Goal: Task Accomplishment & Management: Manage account settings

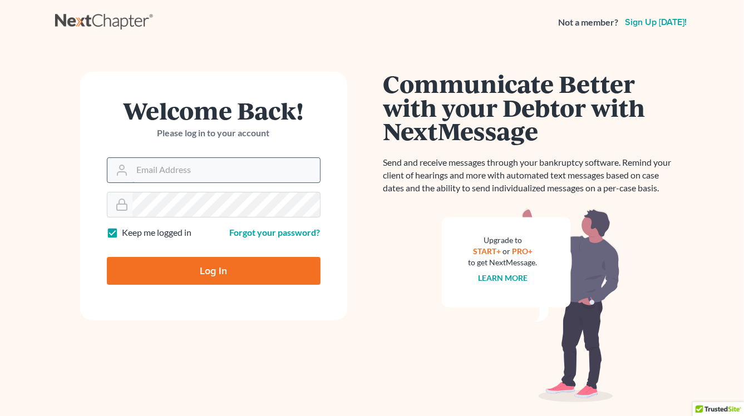
click at [183, 171] on input "Email Address" at bounding box center [225, 170] width 187 height 24
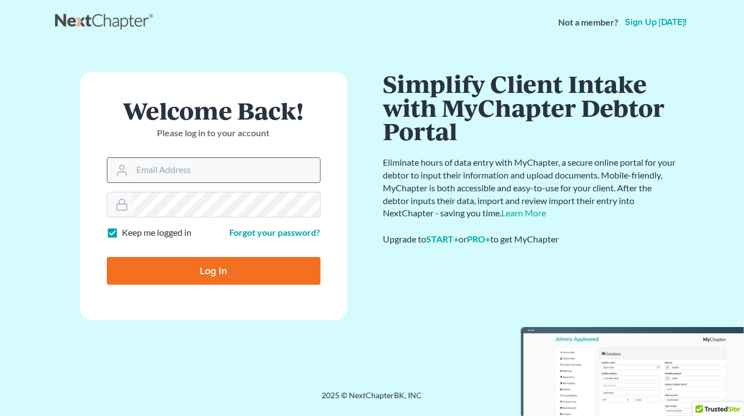
type input "[EMAIL_ADDRESS][DOMAIN_NAME]"
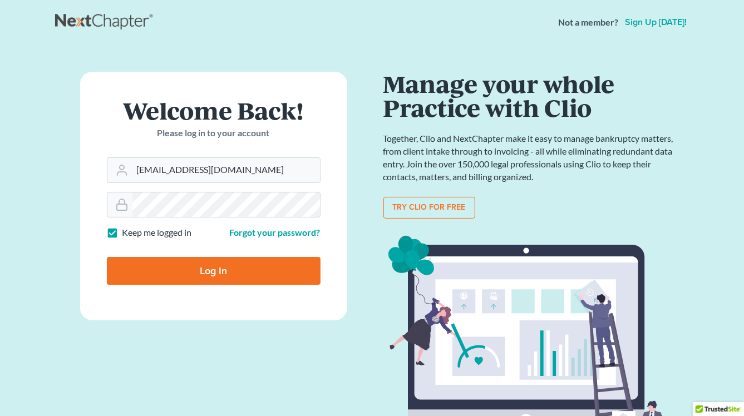
click at [204, 270] on input "Log In" at bounding box center [214, 271] width 214 height 28
type input "Thinking..."
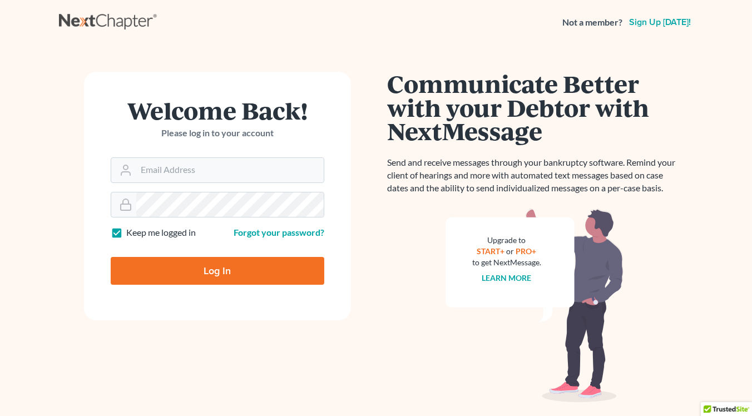
type input "[EMAIL_ADDRESS][DOMAIN_NAME]"
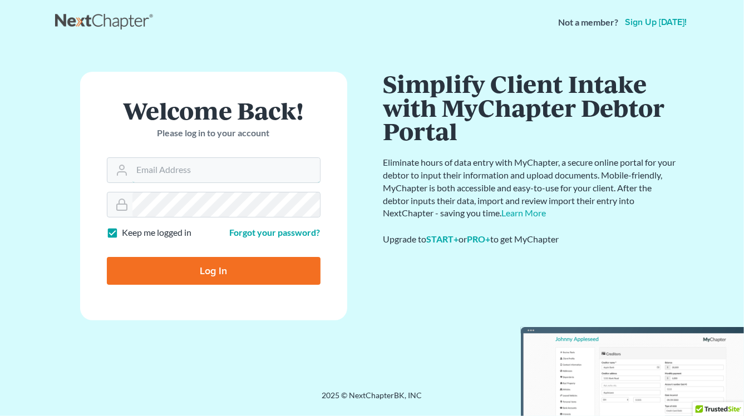
type input "[EMAIL_ADDRESS][DOMAIN_NAME]"
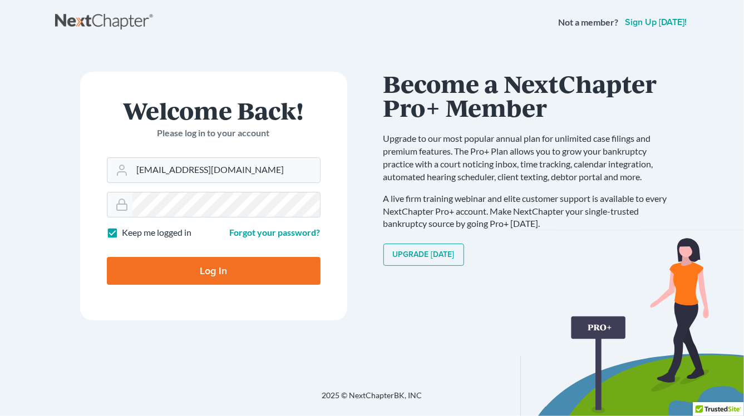
click at [210, 270] on input "Log In" at bounding box center [214, 271] width 214 height 28
type input "Thinking..."
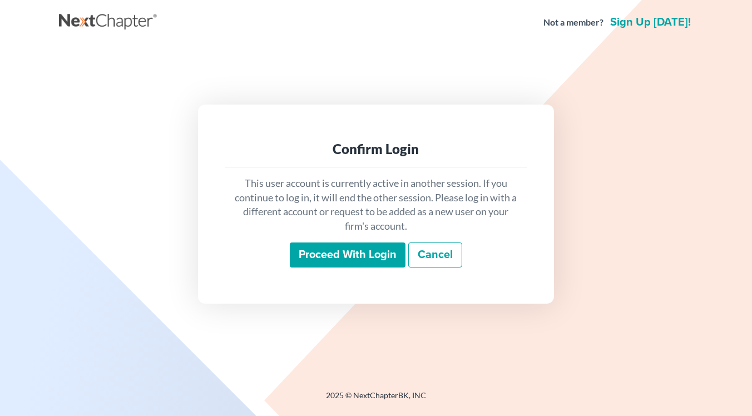
click at [344, 260] on input "Proceed with login" at bounding box center [348, 256] width 116 height 26
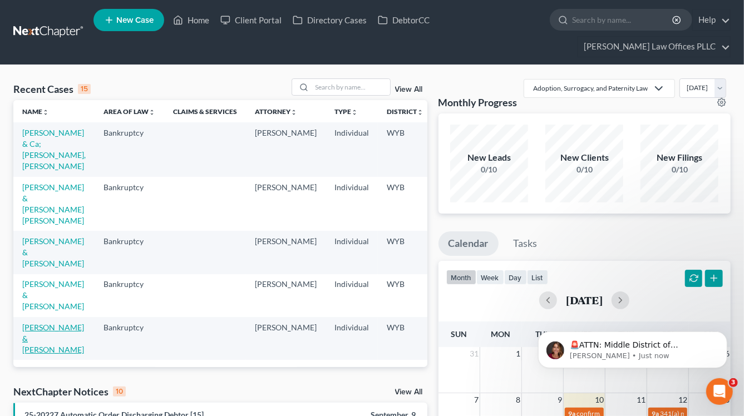
click at [36, 328] on link "Elmer, William & Jamie" at bounding box center [53, 339] width 62 height 32
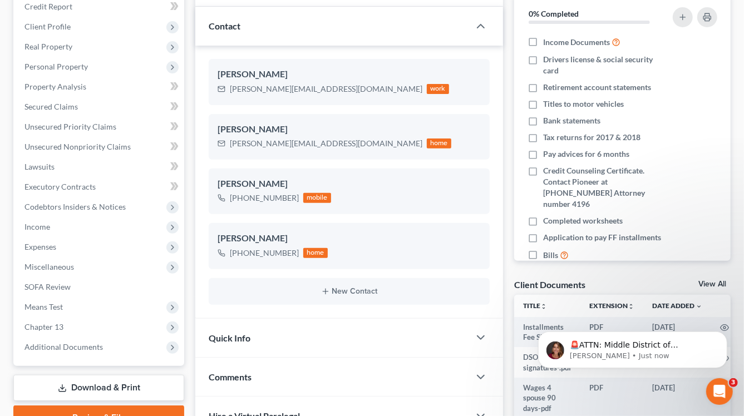
scroll to position [172, 0]
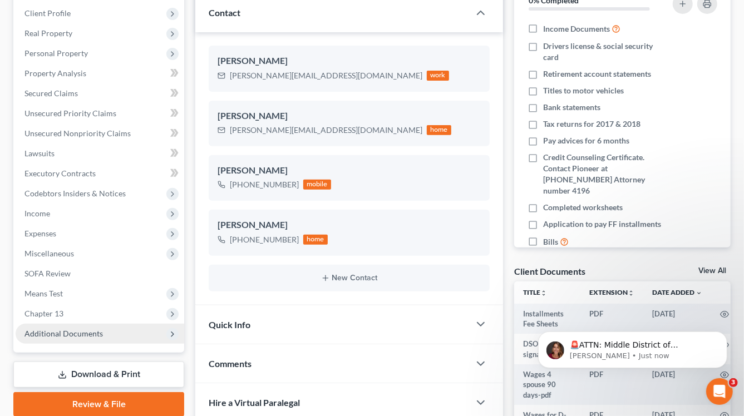
click at [56, 329] on span "Additional Documents" at bounding box center [63, 333] width 78 height 9
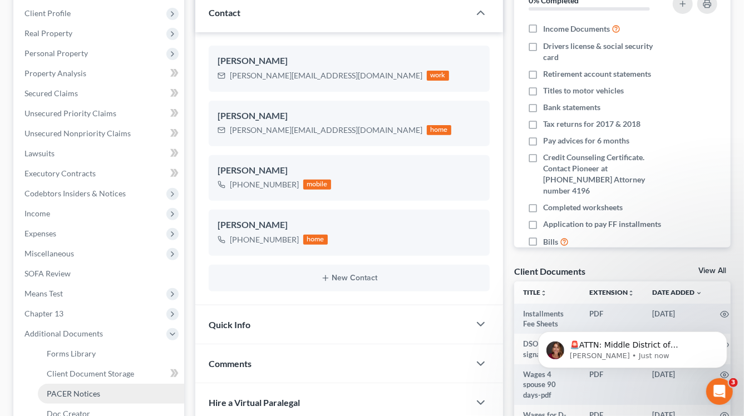
click at [61, 389] on span "PACER Notices" at bounding box center [73, 393] width 53 height 9
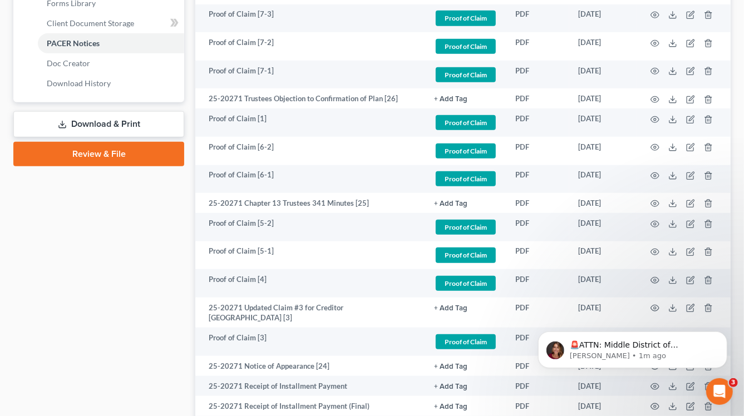
scroll to position [516, 0]
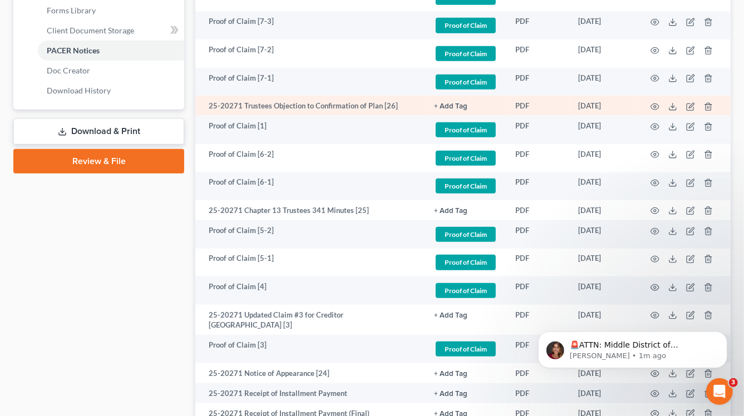
click at [648, 96] on td at bounding box center [683, 106] width 93 height 20
click at [652, 102] on icon "button" at bounding box center [654, 106] width 9 height 9
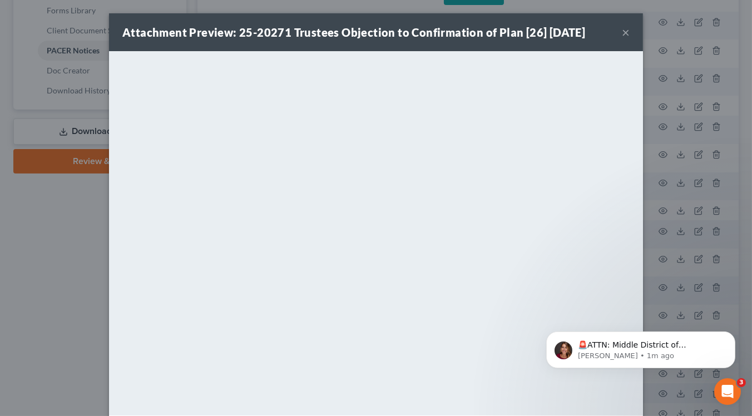
click at [622, 32] on button "×" at bounding box center [626, 32] width 8 height 13
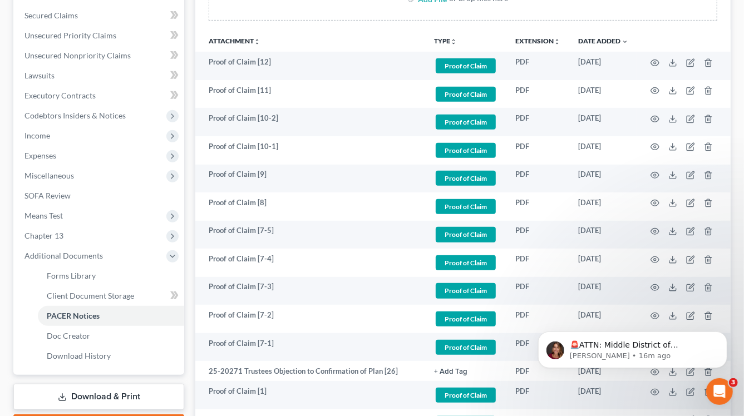
scroll to position [273, 0]
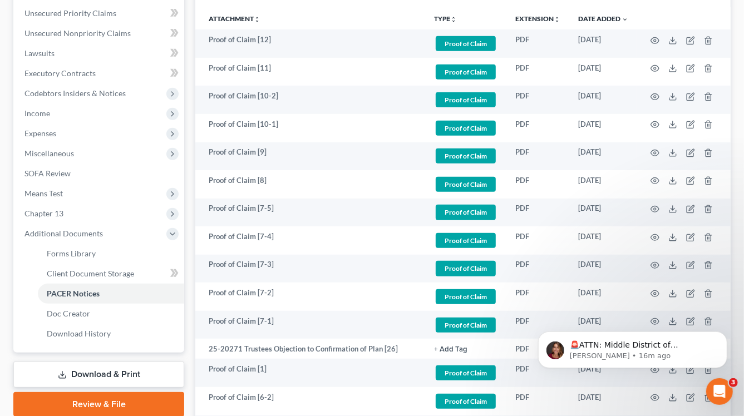
click at [649, 328] on div "🚨ATTN: Middle District of Florida The court has added a new Credit Counseling F…" at bounding box center [632, 298] width 205 height 139
click at [648, 328] on div "🚨ATTN: Middle District of Florida The court has added a new Credit Counseling F…" at bounding box center [632, 298] width 205 height 139
click at [646, 324] on div "🚨ATTN: Middle District of Florida The court has added a new Credit Counseling F…" at bounding box center [632, 298] width 205 height 139
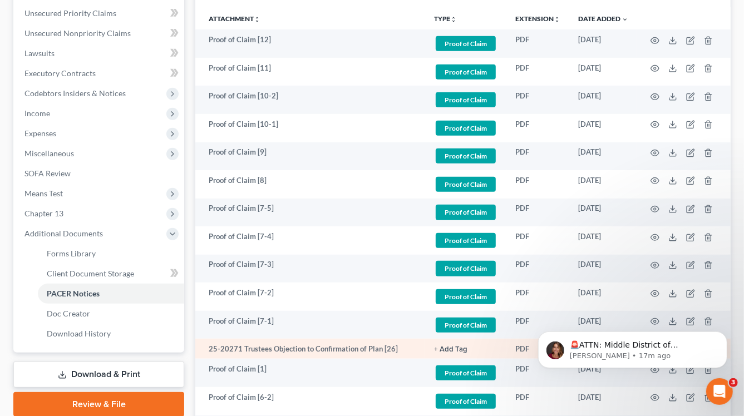
click at [313, 339] on td "25-20271 Trustees Objection to Confirmation of Plan [26]" at bounding box center [310, 349] width 230 height 20
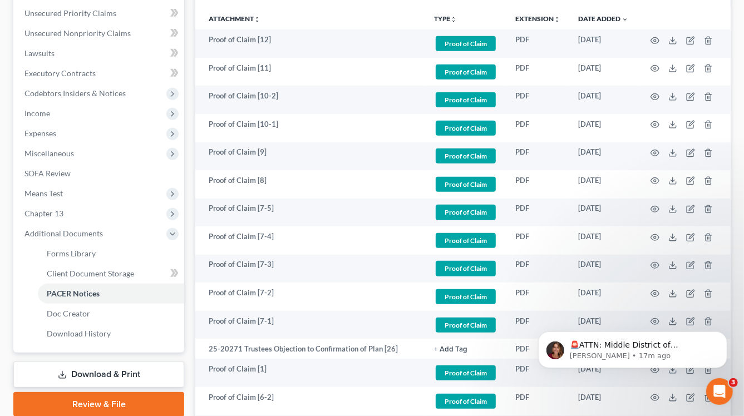
click at [646, 327] on div "🚨ATTN: Middle District of Florida The court has added a new Credit Counseling F…" at bounding box center [632, 298] width 205 height 139
click at [724, 387] on icon "Open Intercom Messenger" at bounding box center [718, 390] width 18 height 18
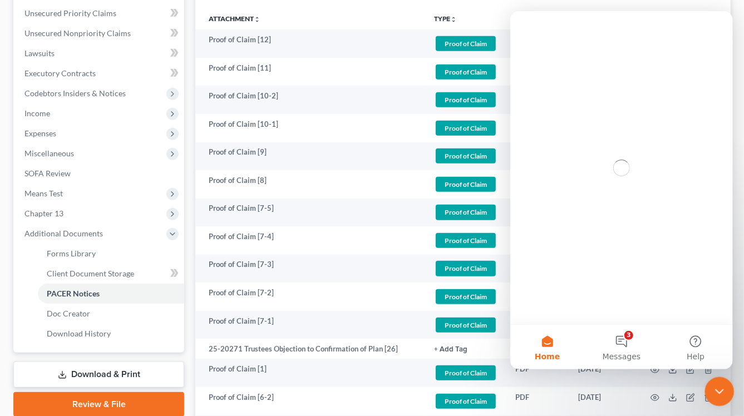
scroll to position [0, 0]
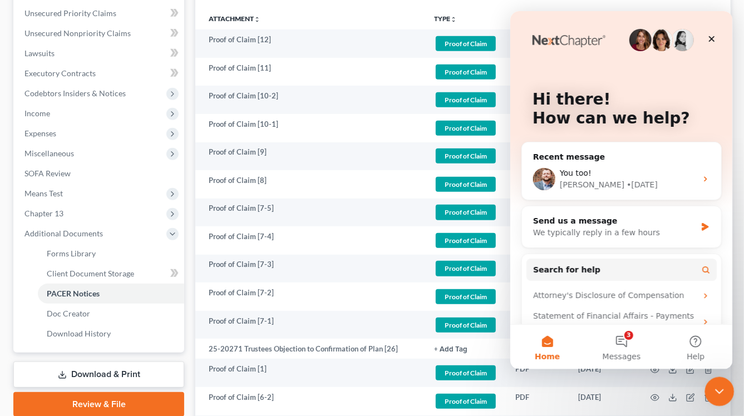
click at [724, 387] on div "Close Intercom Messenger" at bounding box center [717, 390] width 27 height 27
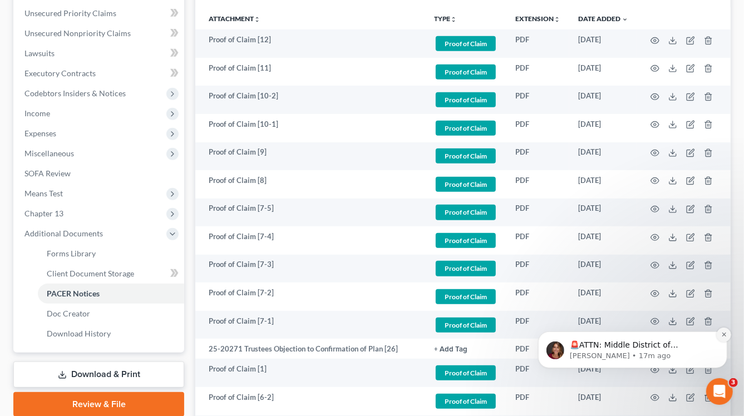
click at [720, 333] on icon "Dismiss notification" at bounding box center [723, 334] width 6 height 6
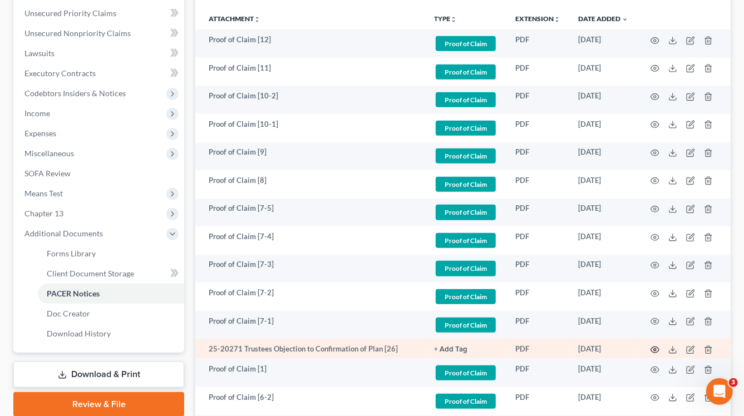
click at [654, 345] on icon "button" at bounding box center [654, 349] width 9 height 9
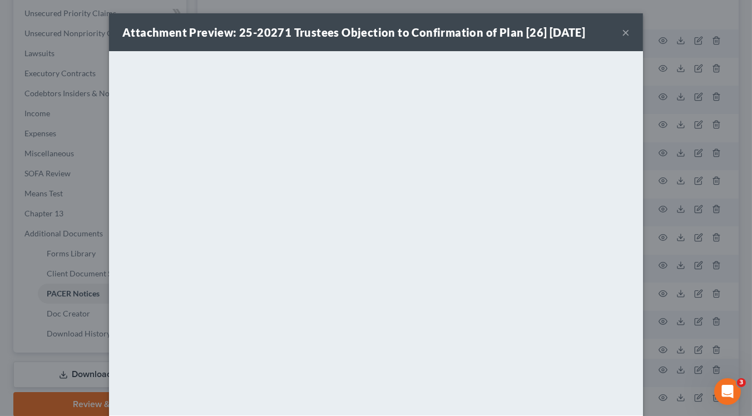
click at [624, 33] on button "×" at bounding box center [626, 32] width 8 height 13
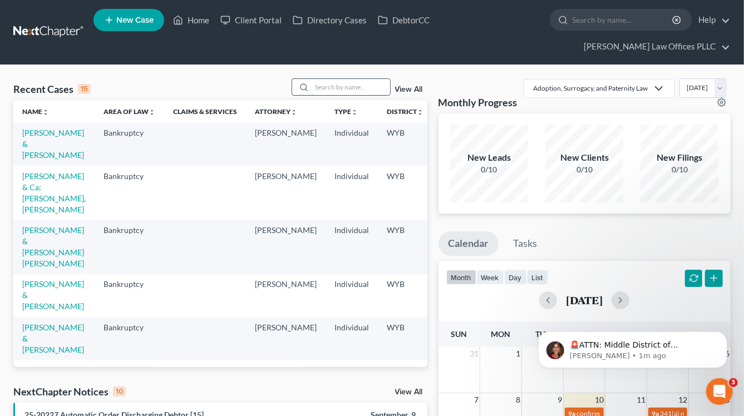
click at [342, 79] on input "search" at bounding box center [351, 87] width 78 height 16
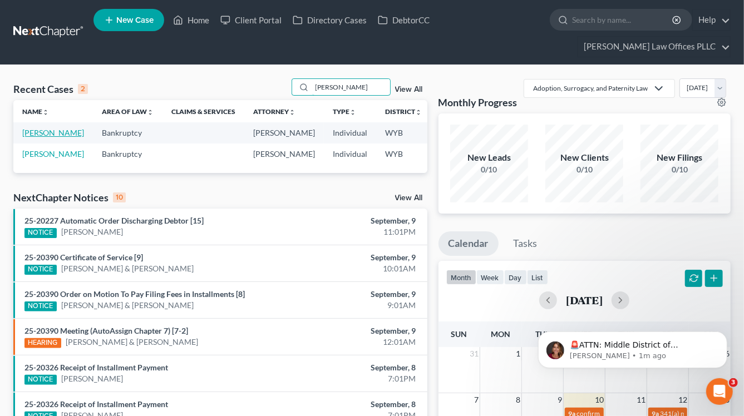
type input "robertson"
click at [29, 128] on link "Robertson, Jessica" at bounding box center [53, 132] width 62 height 9
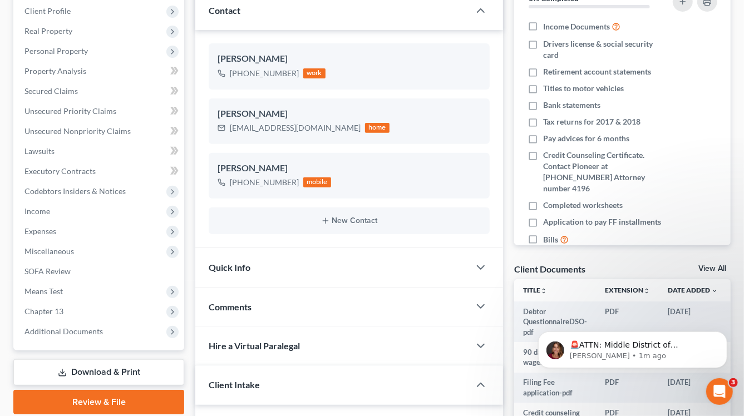
scroll to position [188, 0]
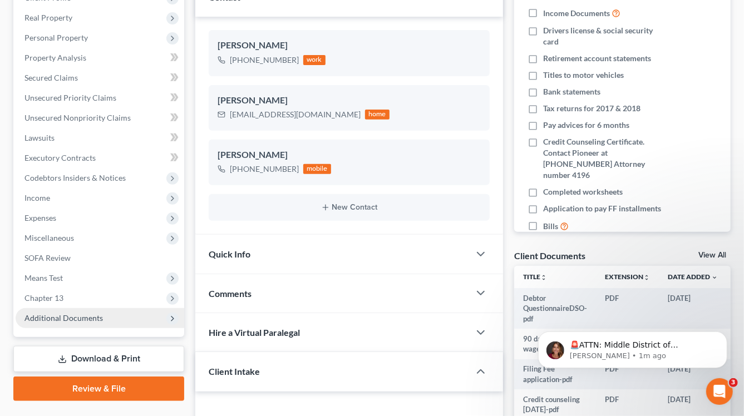
click at [60, 313] on span "Additional Documents" at bounding box center [63, 317] width 78 height 9
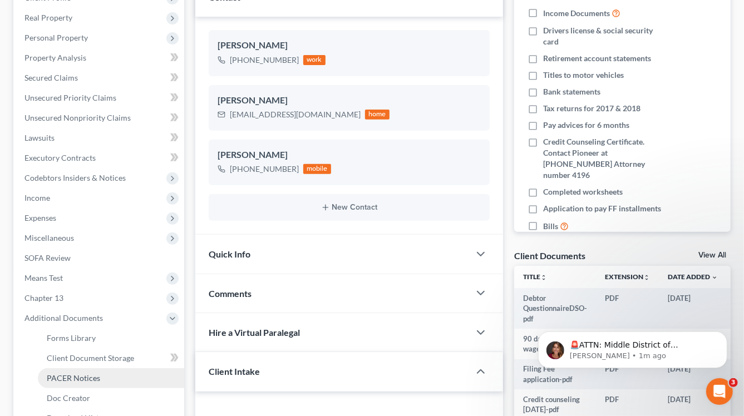
click at [75, 373] on span "PACER Notices" at bounding box center [73, 377] width 53 height 9
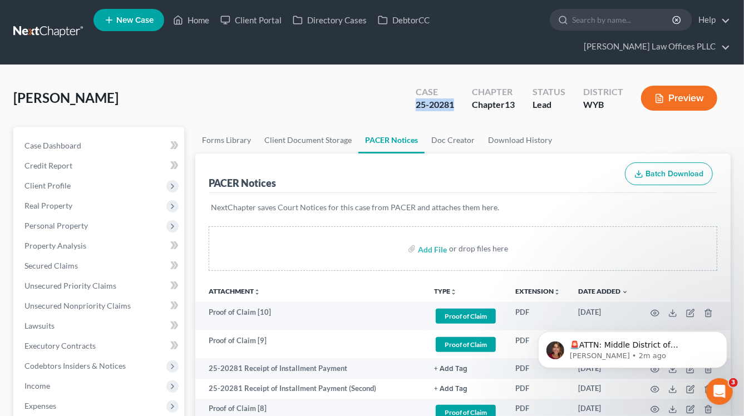
drag, startPoint x: 415, startPoint y: 83, endPoint x: 456, endPoint y: 81, distance: 41.2
click at [456, 83] on div "Case 25-20281" at bounding box center [435, 99] width 56 height 33
drag, startPoint x: 454, startPoint y: 82, endPoint x: 442, endPoint y: 83, distance: 12.4
copy div "25-20281"
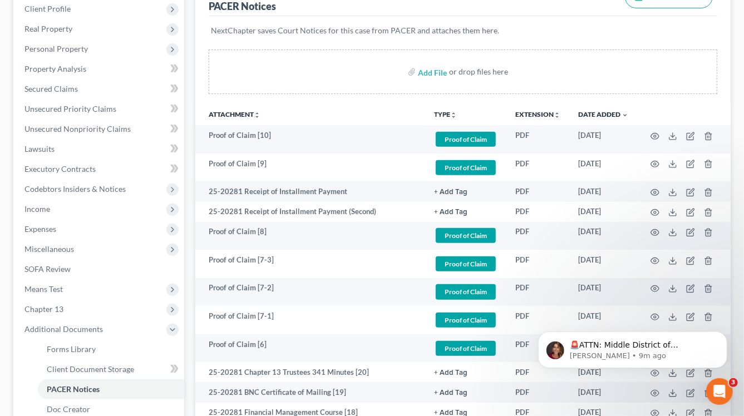
scroll to position [177, 0]
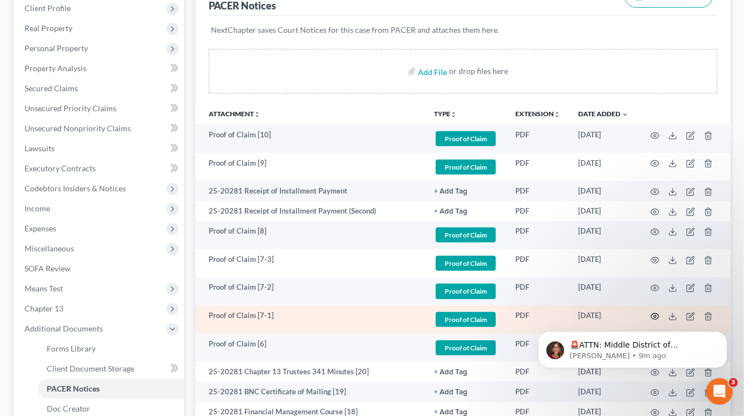
click at [653, 312] on icon "button" at bounding box center [654, 316] width 9 height 9
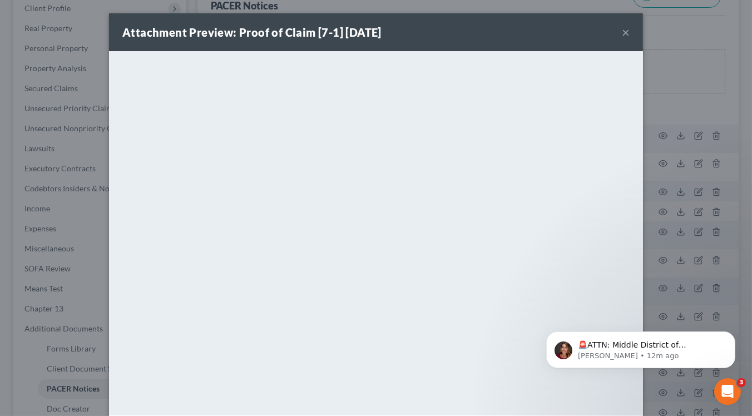
click at [622, 35] on button "×" at bounding box center [626, 32] width 8 height 13
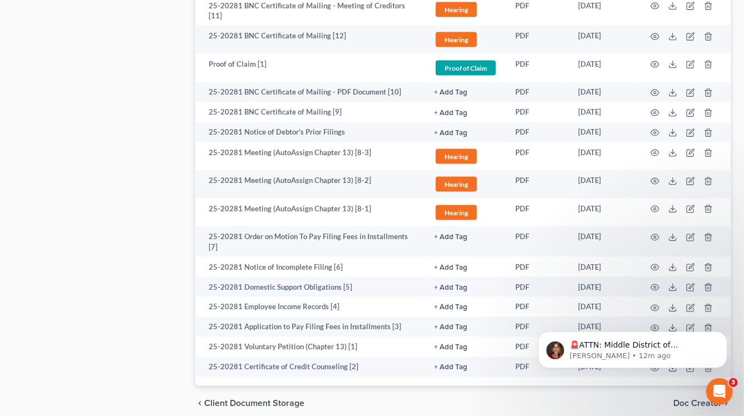
scroll to position [914, 0]
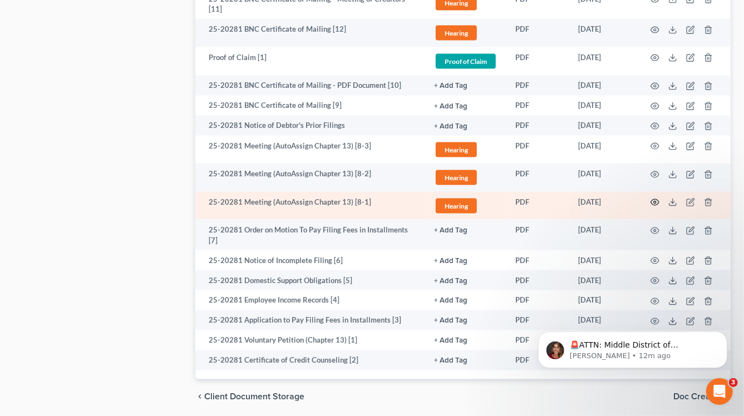
click at [655, 198] on icon "button" at bounding box center [654, 202] width 9 height 9
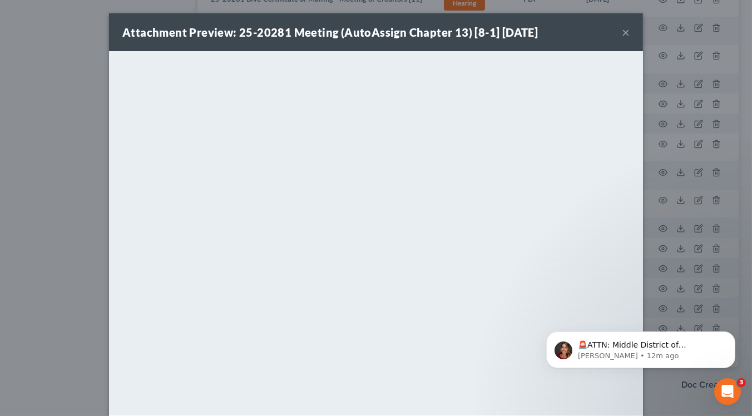
drag, startPoint x: 626, startPoint y: 313, endPoint x: 1156, endPoint y: 508, distance: 564.8
click at [620, 308] on html "🚨ATTN: Middle District of Florida The court has added a new Credit Counseling F…" at bounding box center [640, 347] width 223 height 78
click at [622, 32] on button "×" at bounding box center [626, 32] width 8 height 13
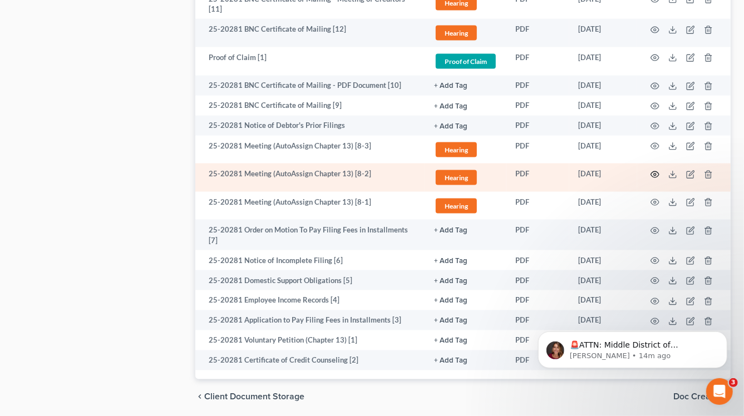
click at [655, 170] on icon "button" at bounding box center [654, 174] width 9 height 9
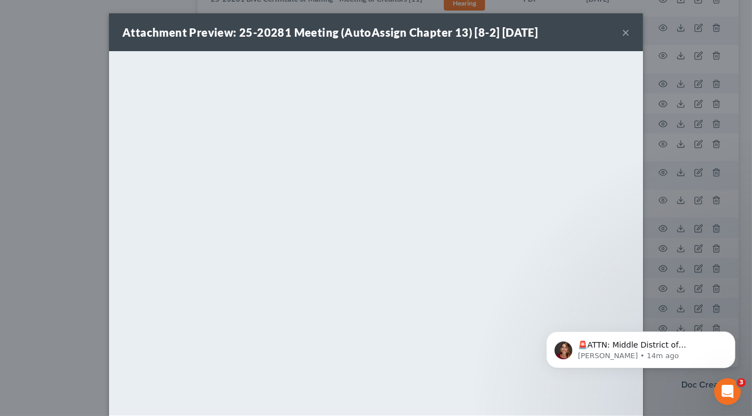
click at [622, 32] on button "×" at bounding box center [626, 32] width 8 height 13
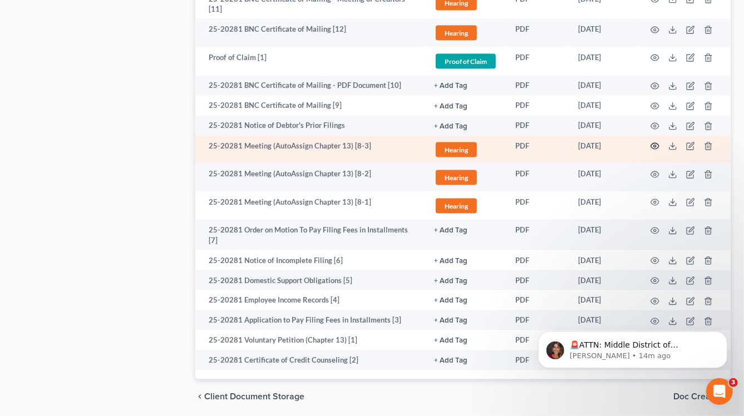
click at [654, 145] on circle "button" at bounding box center [655, 146] width 2 height 2
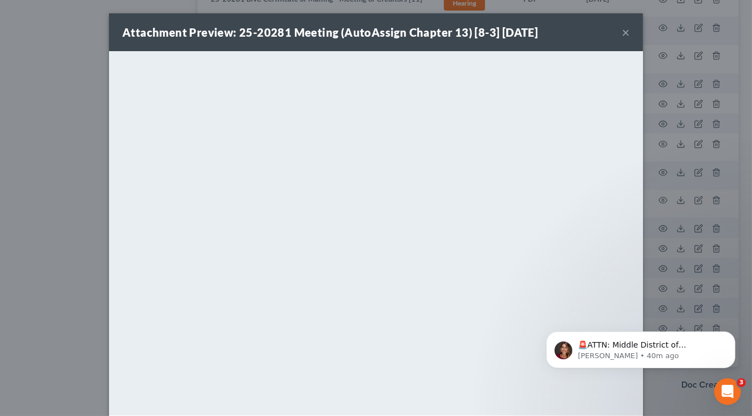
click at [622, 33] on button "×" at bounding box center [626, 32] width 8 height 13
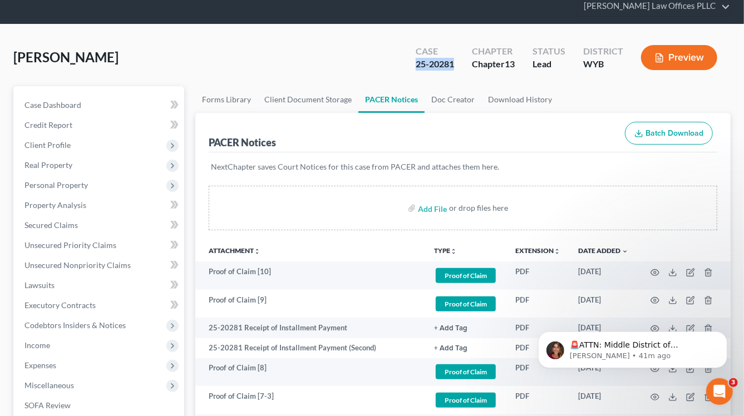
scroll to position [0, 0]
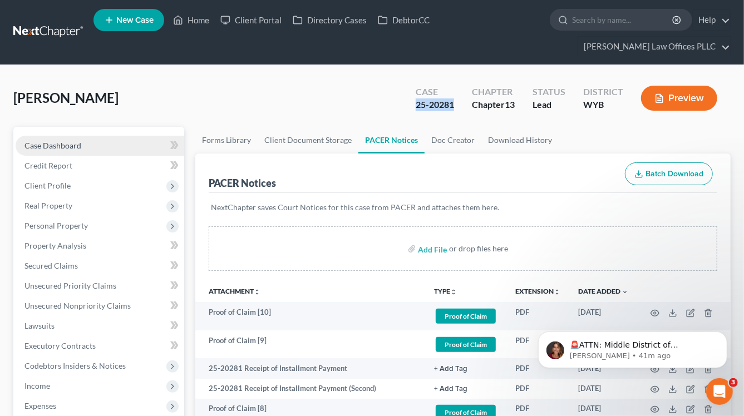
click at [44, 141] on span "Case Dashboard" at bounding box center [52, 145] width 57 height 9
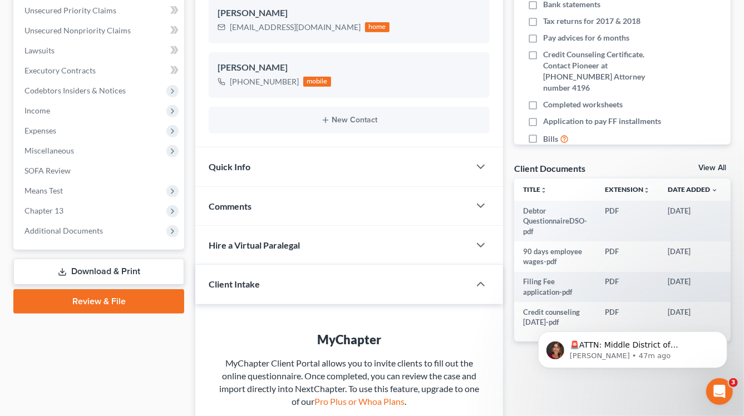
scroll to position [273, 0]
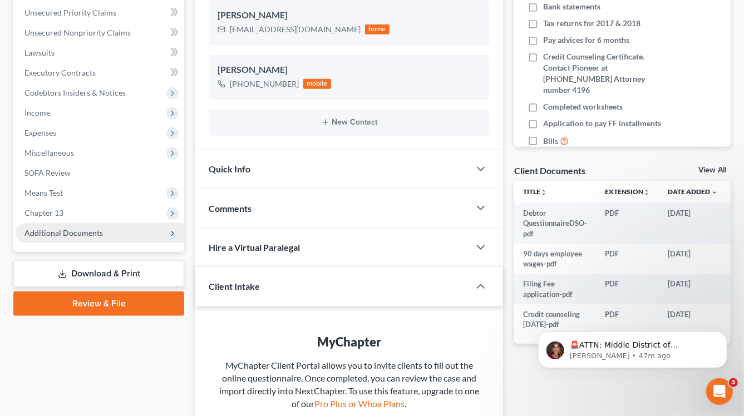
click at [47, 228] on span "Additional Documents" at bounding box center [63, 232] width 78 height 9
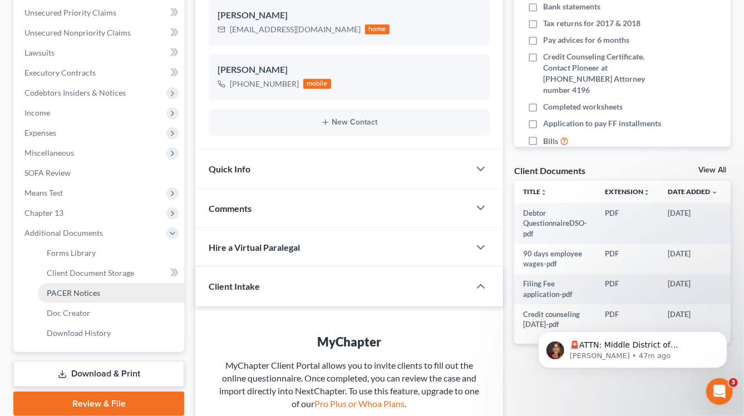
click at [67, 288] on span "PACER Notices" at bounding box center [73, 292] width 53 height 9
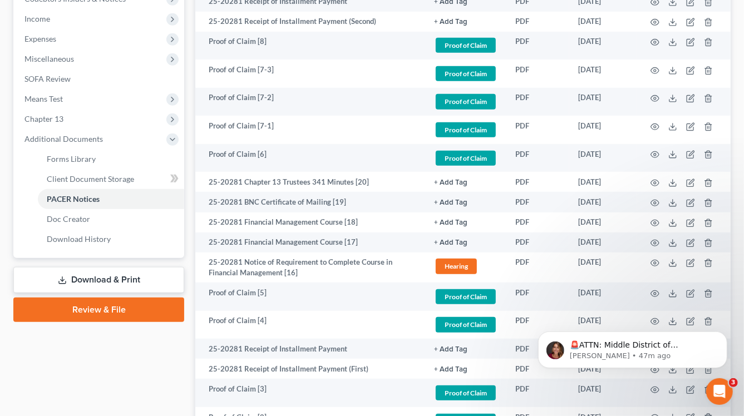
scroll to position [345, 0]
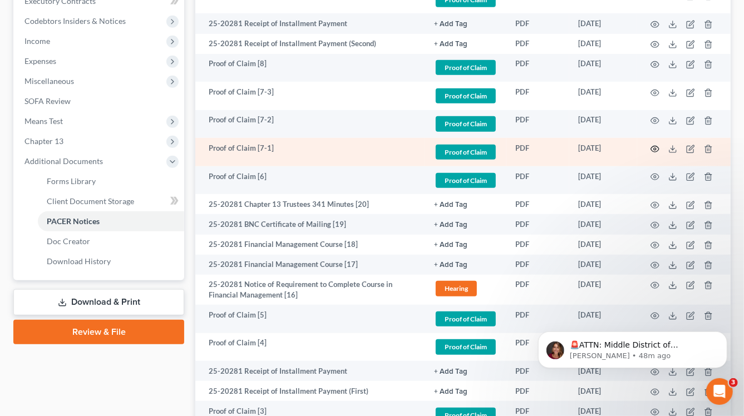
click at [655, 148] on circle "button" at bounding box center [655, 149] width 2 height 2
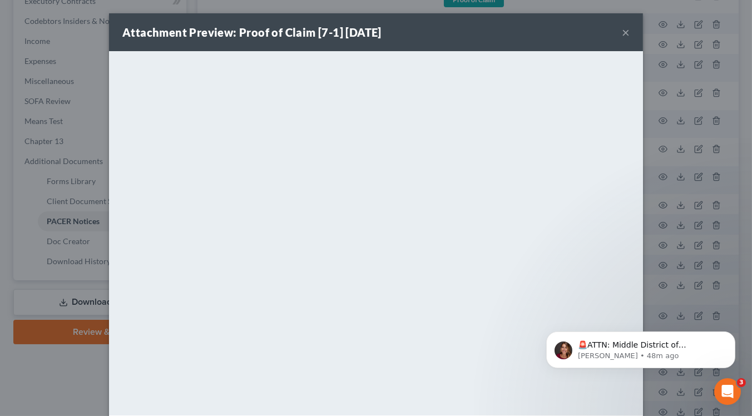
click at [622, 36] on button "×" at bounding box center [626, 32] width 8 height 13
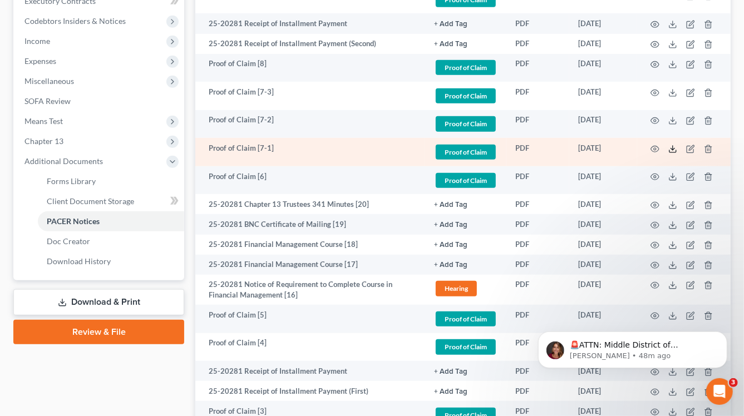
click at [670, 145] on icon at bounding box center [672, 149] width 9 height 9
